Goal: Check status: Check status

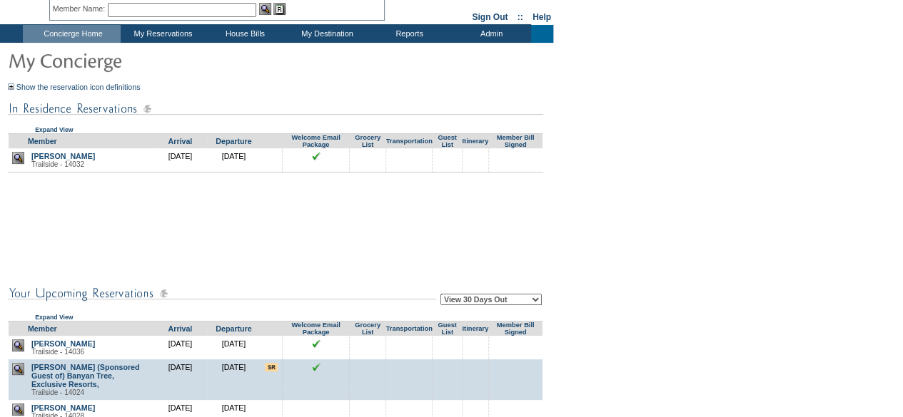
scroll to position [57, 0]
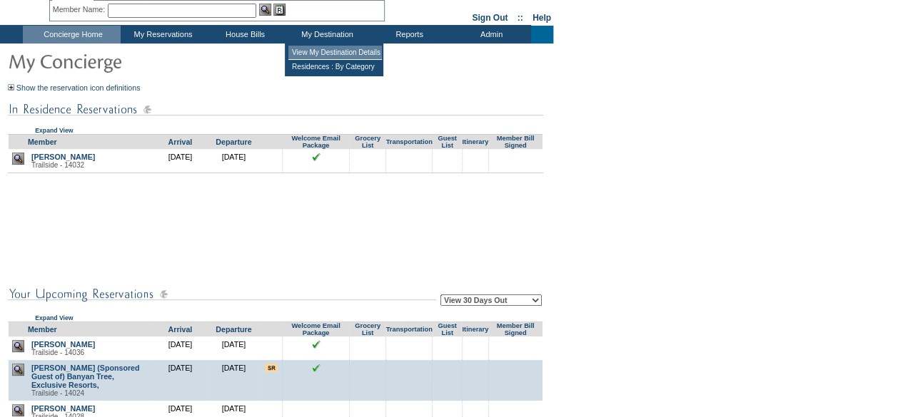
click at [325, 50] on td "View My Destination Details" at bounding box center [334, 53] width 93 height 14
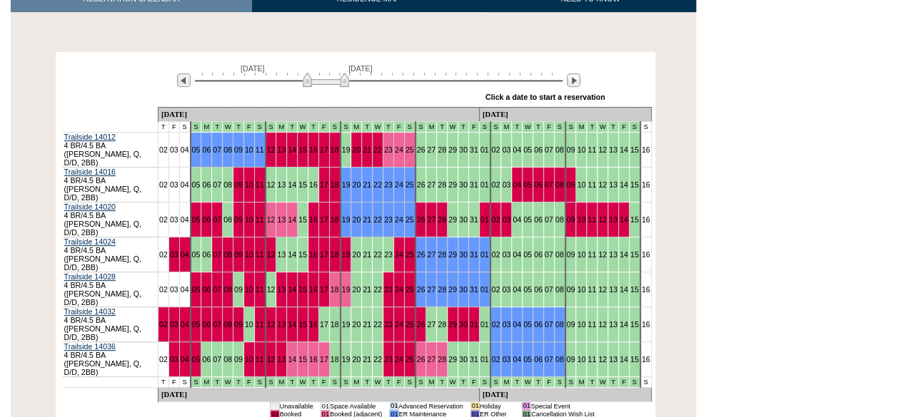
scroll to position [228, 0]
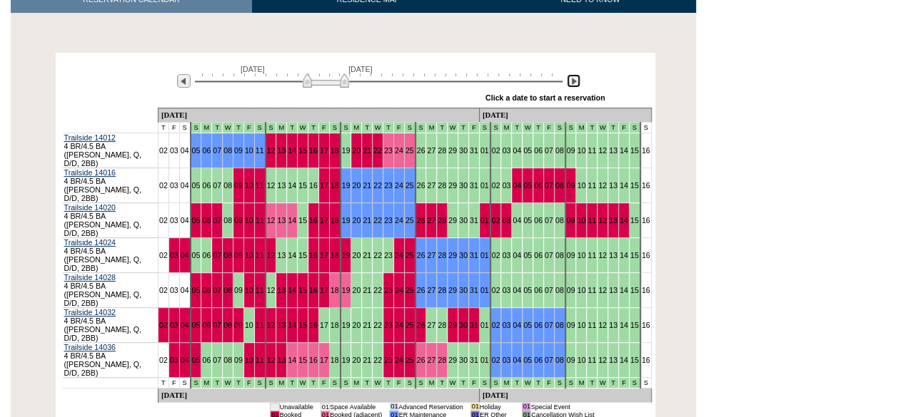
click at [574, 79] on img at bounding box center [574, 81] width 14 height 14
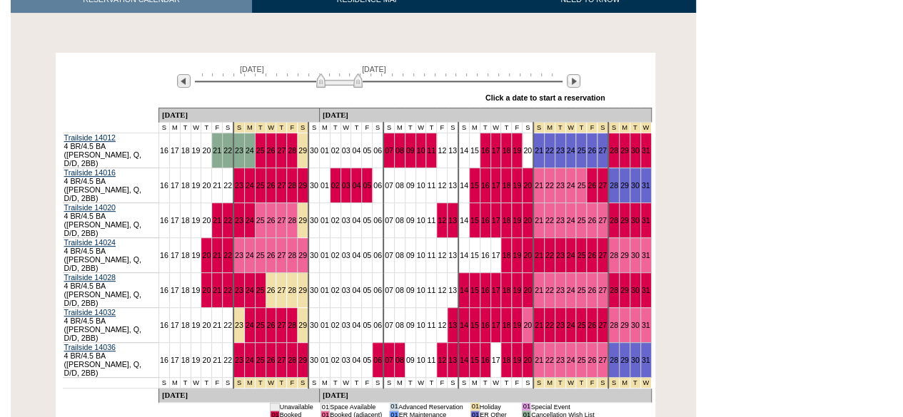
click at [191, 79] on div at bounding box center [181, 81] width 22 height 16
click at [180, 79] on img at bounding box center [184, 81] width 14 height 14
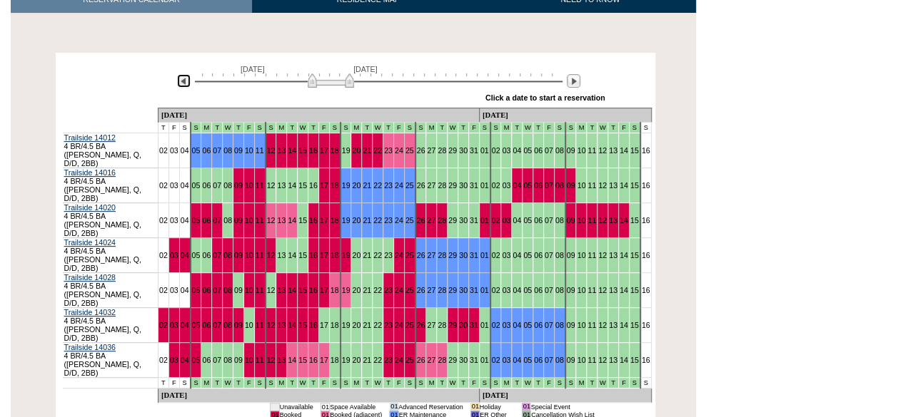
click at [348, 83] on img at bounding box center [331, 80] width 46 height 14
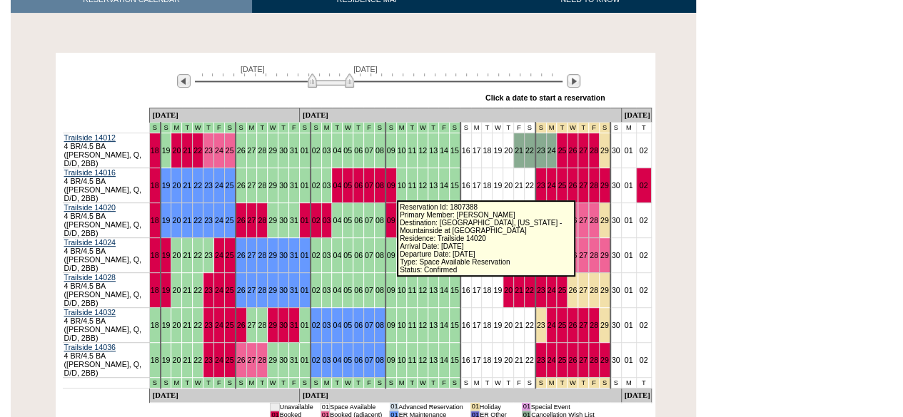
click at [407, 216] on link "11" at bounding box center [411, 220] width 9 height 9
